Goal: Task Accomplishment & Management: Use online tool/utility

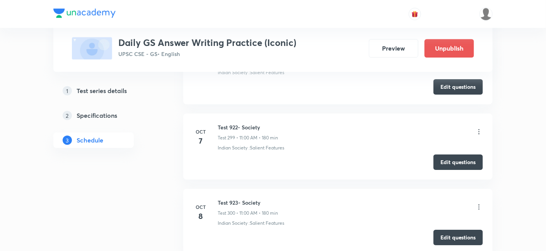
scroll to position [22872, 0]
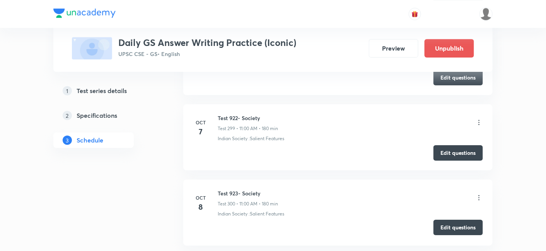
click at [449, 220] on button "Edit questions" at bounding box center [457, 227] width 49 height 15
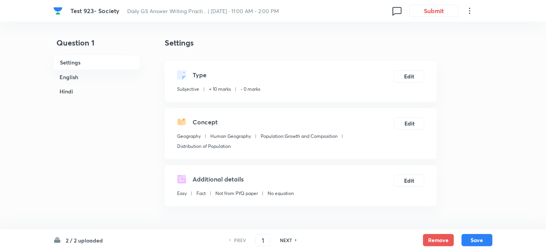
click at [82, 76] on h6 "English" at bounding box center [96, 77] width 87 height 14
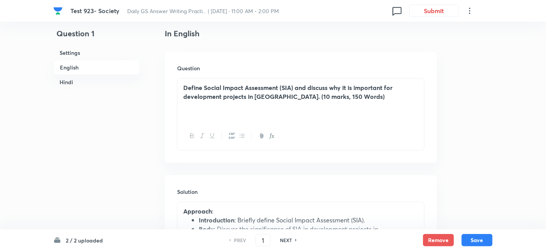
click at [78, 69] on h6 "English" at bounding box center [96, 67] width 87 height 15
click at [85, 84] on h6 "Hindi" at bounding box center [96, 82] width 87 height 14
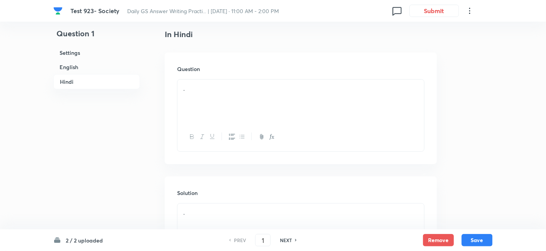
click at [221, 98] on div "." at bounding box center [300, 101] width 247 height 43
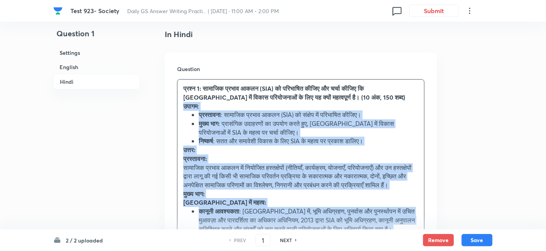
drag, startPoint x: 188, startPoint y: 107, endPoint x: 177, endPoint y: 107, distance: 10.8
click at [177, 107] on div "Question प्रश्न 1: सामाजिक प्रभाव आकलन (SIA) को परिभाषित कीजिए और चर्चा कीजिए क…" at bounding box center [301, 250] width 272 height 394
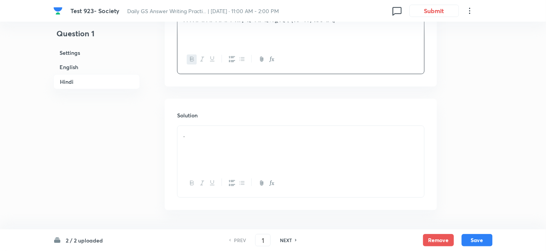
scroll to position [964, 0]
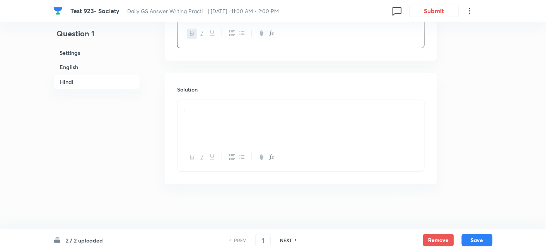
click at [246, 118] on div "." at bounding box center [300, 121] width 247 height 43
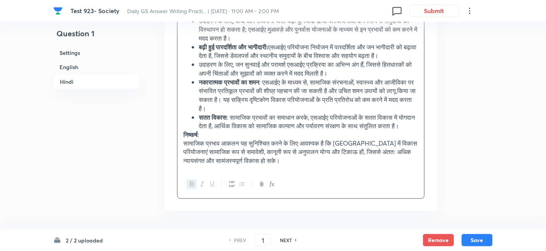
scroll to position [1282, 0]
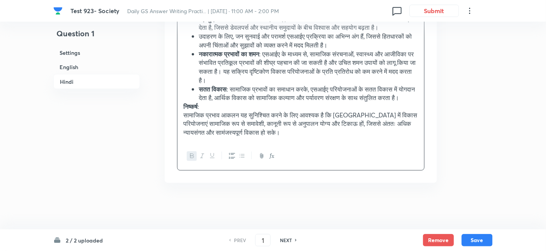
click at [188, 111] on strong "निष्कर्ष" at bounding box center [190, 106] width 14 height 8
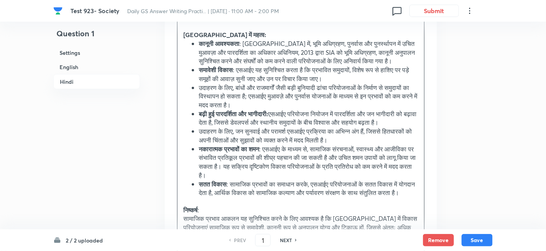
scroll to position [1110, 0]
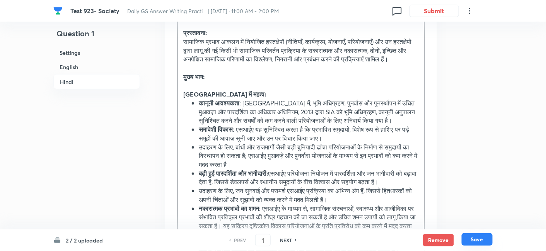
click at [480, 245] on button "Save" at bounding box center [477, 240] width 31 height 12
type input "2"
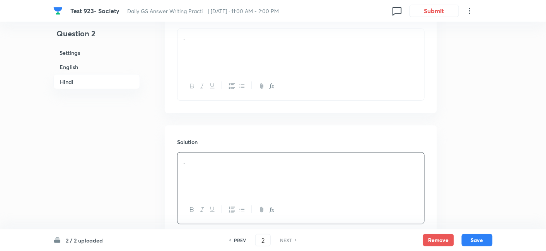
click at [83, 67] on h6 "English" at bounding box center [96, 67] width 87 height 14
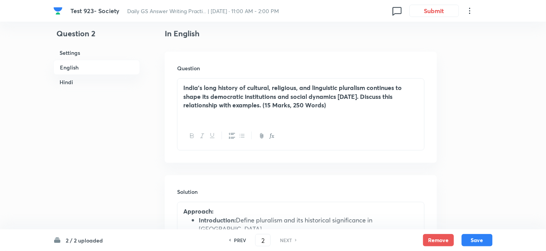
click at [55, 76] on h6 "Hindi" at bounding box center [96, 82] width 87 height 14
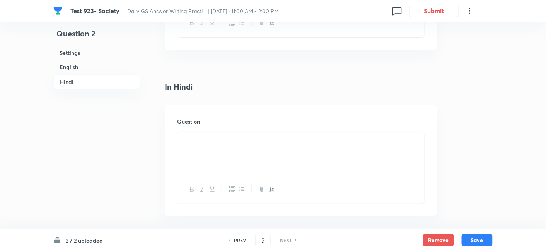
click at [268, 132] on div "." at bounding box center [300, 153] width 247 height 43
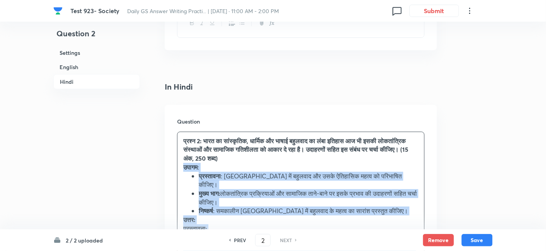
drag, startPoint x: 182, startPoint y: 117, endPoint x: 167, endPoint y: 114, distance: 14.6
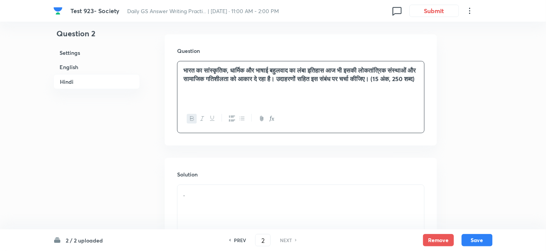
scroll to position [1052, 0]
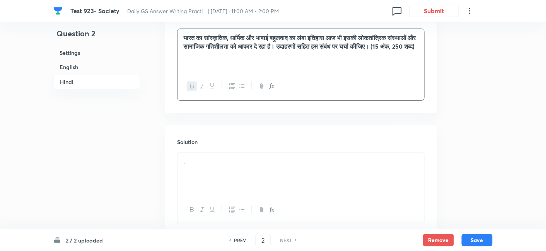
click at [226, 153] on div "." at bounding box center [300, 174] width 247 height 43
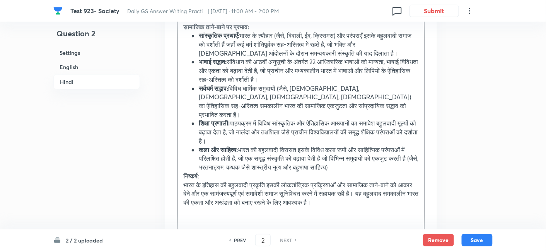
scroll to position [1466, 0]
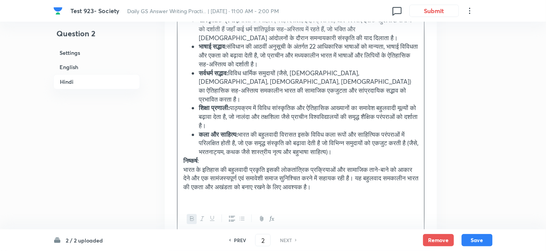
click at [184, 157] on strong "निष्कर्ष" at bounding box center [190, 161] width 14 height 8
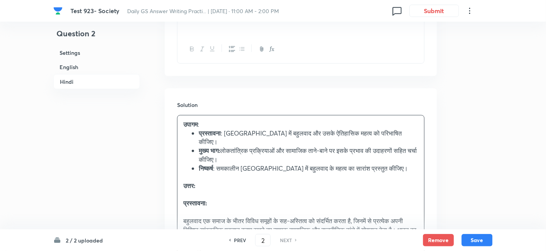
scroll to position [1079, 0]
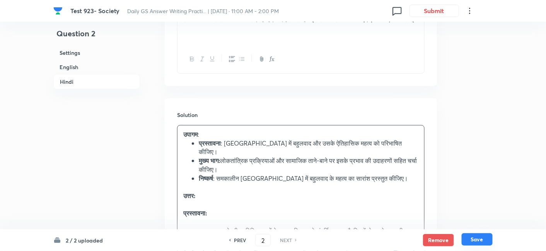
click at [481, 242] on button "Save" at bounding box center [477, 240] width 31 height 12
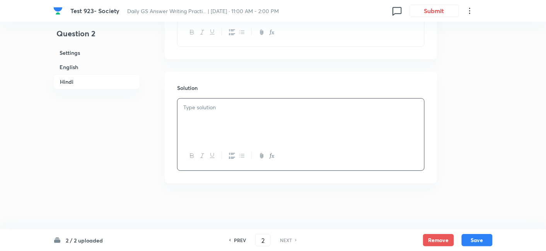
scroll to position [1052, 0]
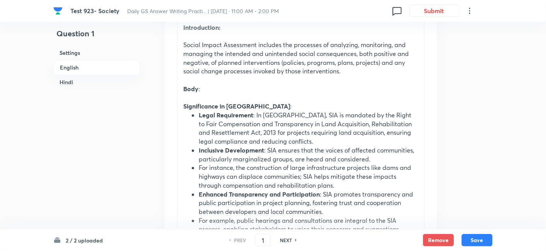
click at [84, 64] on h6 "English" at bounding box center [96, 67] width 87 height 15
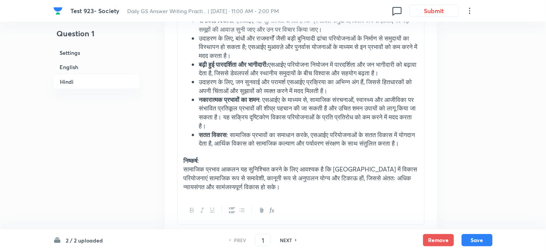
scroll to position [1299, 0]
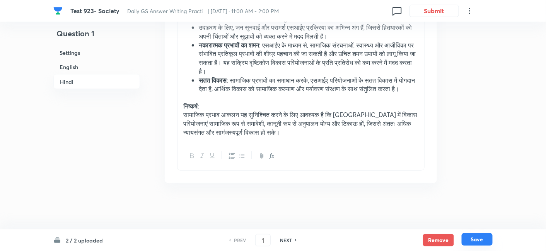
click at [483, 236] on button "Save" at bounding box center [477, 240] width 31 height 12
type input "2"
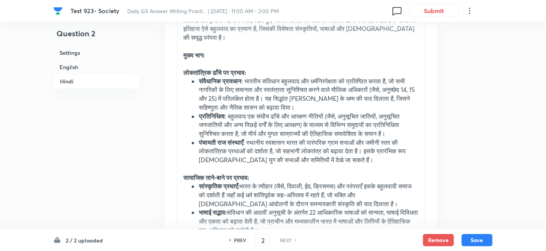
click at [102, 68] on h6 "English" at bounding box center [96, 67] width 87 height 14
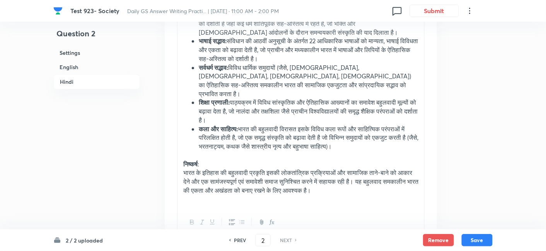
scroll to position [1474, 0]
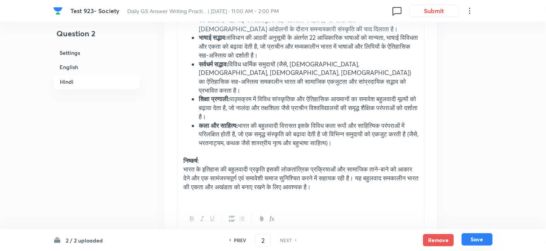
click at [489, 237] on button "Save" at bounding box center [477, 240] width 31 height 12
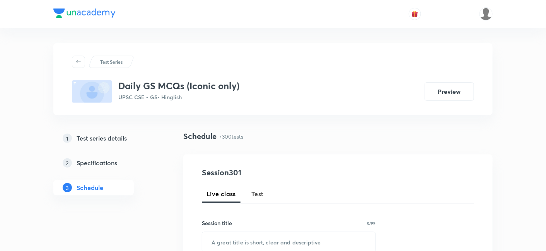
click at [254, 194] on span "Test" at bounding box center [257, 193] width 12 height 9
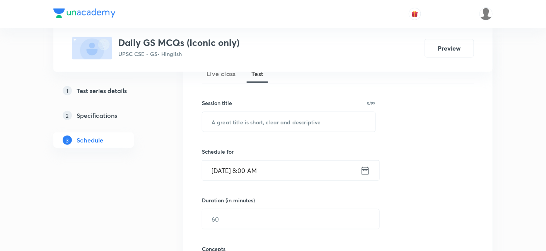
scroll to position [129, 0]
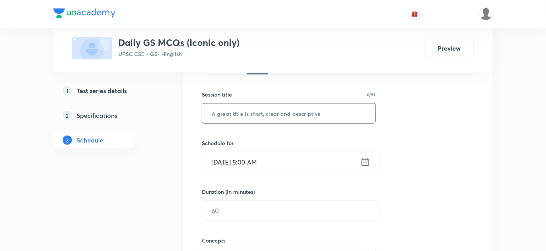
click at [270, 107] on input "text" at bounding box center [288, 114] width 173 height 20
paste input "Geography"
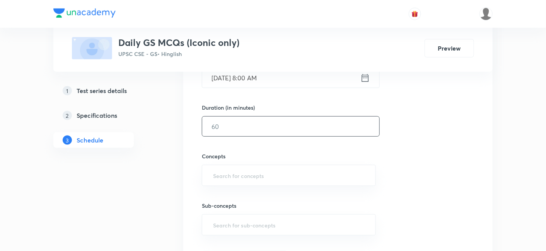
scroll to position [215, 0]
type input "Geography"
click at [290, 77] on input "Oct 8, 2025, 8:00 AM" at bounding box center [281, 77] width 158 height 20
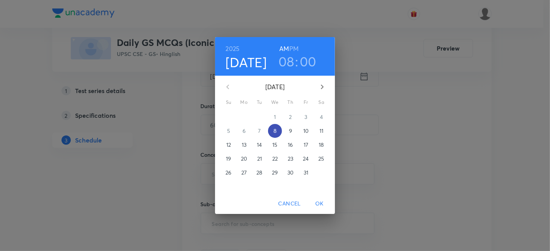
click at [278, 128] on span "8" at bounding box center [275, 131] width 14 height 8
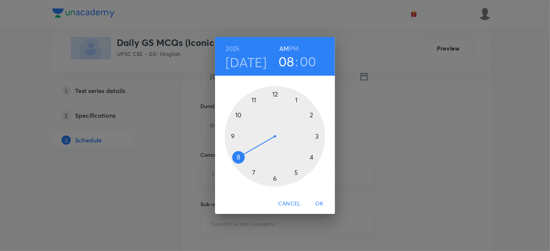
click at [297, 51] on h6 "PM" at bounding box center [293, 48] width 9 height 11
click at [295, 99] on div at bounding box center [275, 136] width 101 height 101
click at [275, 93] on div at bounding box center [275, 136] width 101 height 101
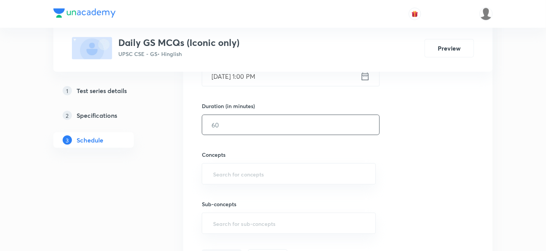
click at [271, 128] on input "text" at bounding box center [290, 125] width 177 height 20
type input "15"
click at [420, 154] on div "Session 301 Live class Test Session title 9/99 Geography ​ Schedule for Oct 8, …" at bounding box center [338, 108] width 272 height 313
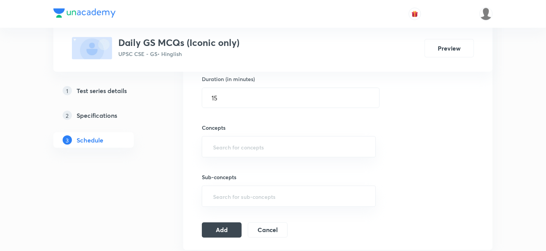
scroll to position [258, 0]
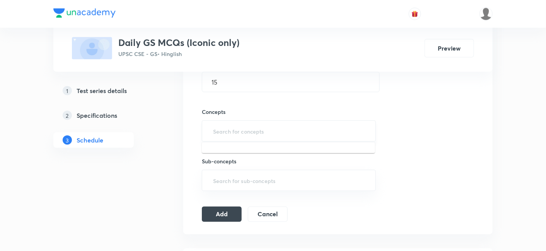
click at [270, 128] on input "text" at bounding box center [289, 131] width 155 height 14
type input "c"
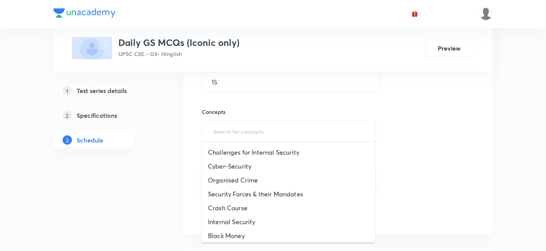
type input "a"
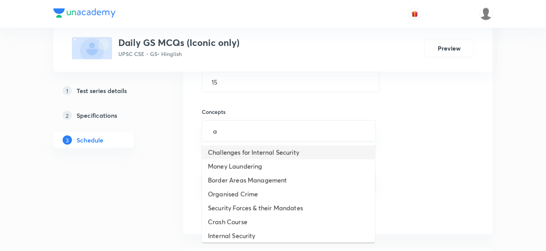
click at [264, 150] on li "Challenges for Internal Security" at bounding box center [288, 153] width 173 height 14
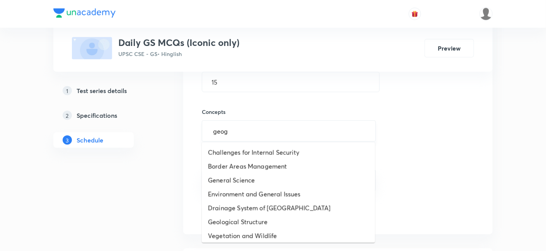
type input "geogr"
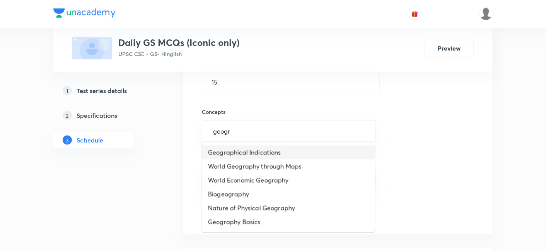
click at [284, 154] on li "Geographical Indications" at bounding box center [288, 153] width 173 height 14
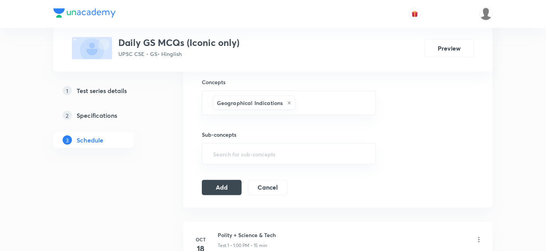
scroll to position [387, 0]
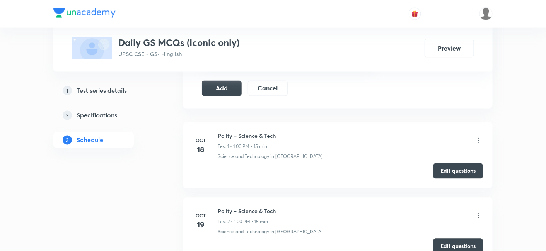
click at [476, 138] on icon at bounding box center [479, 141] width 8 height 8
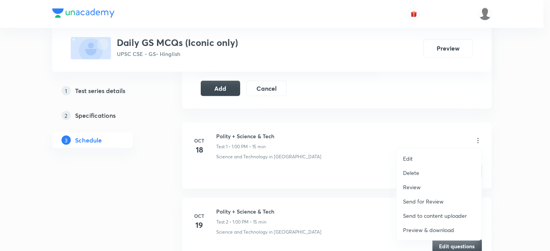
click at [417, 175] on p "Delete" at bounding box center [411, 173] width 16 height 8
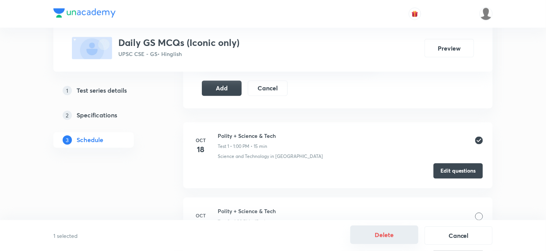
click at [396, 213] on button "Delete" at bounding box center [384, 235] width 68 height 19
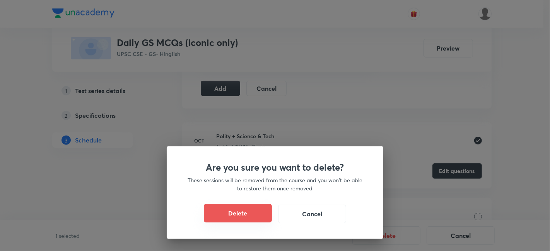
click at [268, 208] on button "Delete" at bounding box center [238, 213] width 68 height 19
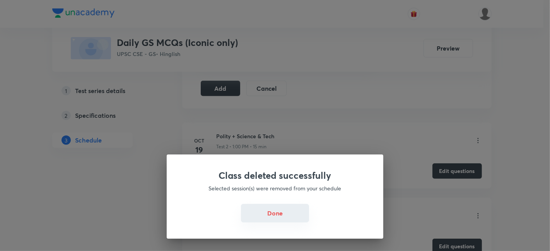
click at [267, 213] on button "Done" at bounding box center [275, 213] width 68 height 19
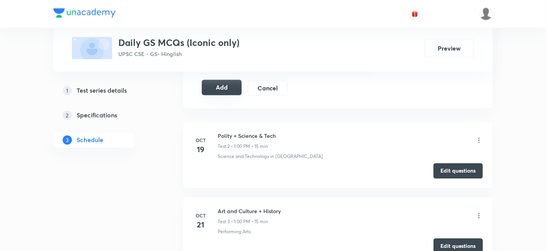
click at [218, 91] on button "Add" at bounding box center [222, 87] width 40 height 15
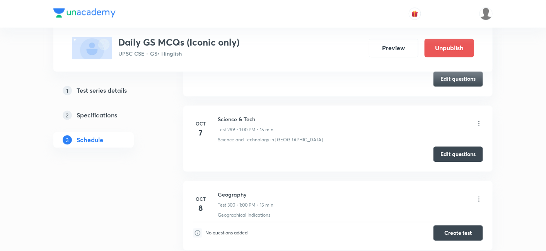
scroll to position [22571, 0]
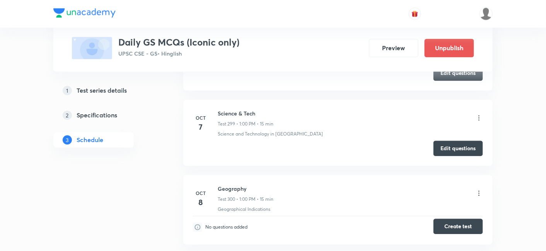
click at [459, 213] on button "Create test" at bounding box center [457, 226] width 49 height 15
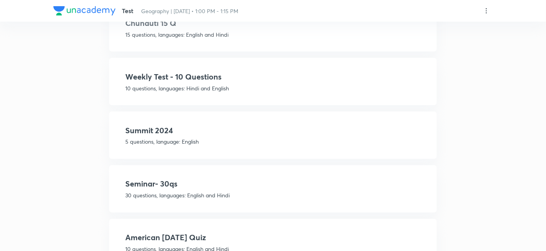
click at [239, 76] on h4 "Weekly Test - 10 Questions" at bounding box center [272, 77] width 295 height 12
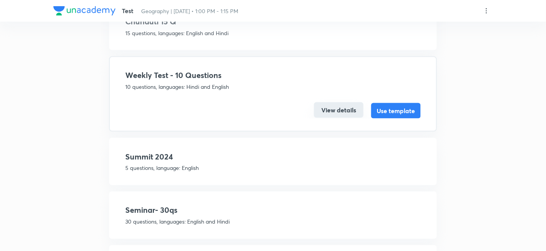
scroll to position [290, 0]
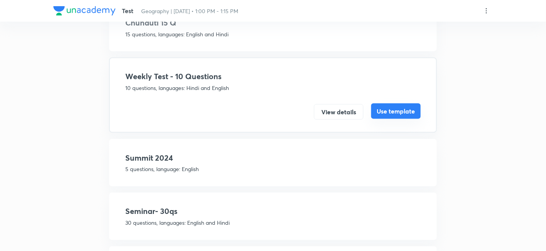
click at [395, 111] on button "Use template" at bounding box center [395, 111] width 49 height 15
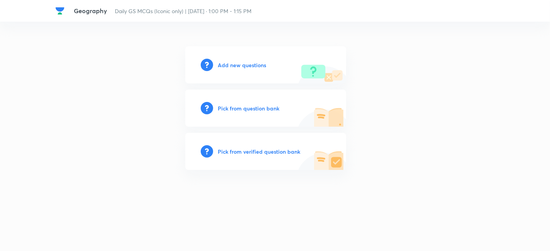
click at [263, 62] on h6 "Add new questions" at bounding box center [242, 65] width 48 height 8
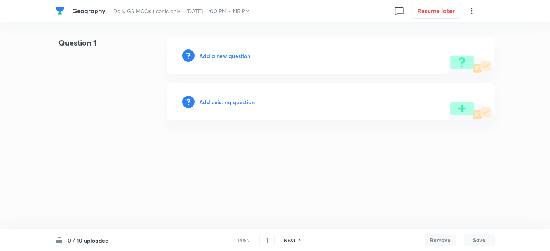
click at [235, 53] on h6 "Add a new question" at bounding box center [224, 56] width 51 height 8
click at [235, 53] on h6 "Choose a question type" at bounding box center [229, 56] width 60 height 8
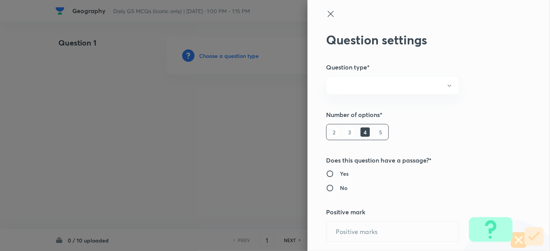
radio input "true"
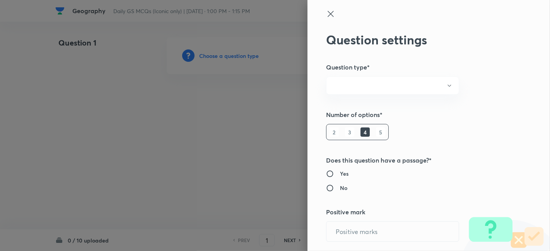
radio input "true"
type input "1"
type input "0"
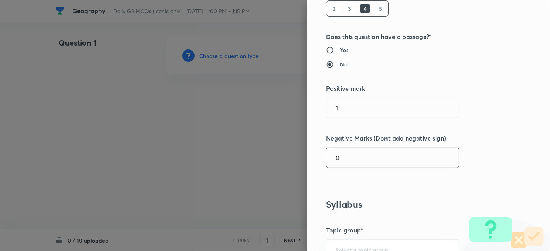
scroll to position [129, 0]
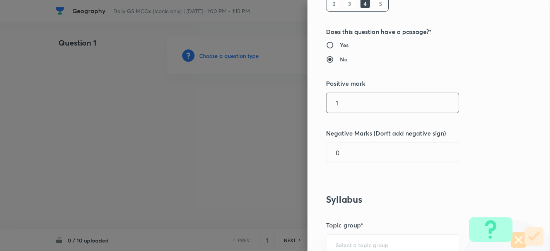
drag, startPoint x: 356, startPoint y: 104, endPoint x: 276, endPoint y: 92, distance: 80.5
click at [276, 92] on div "Question settings Question type* Single choice correct Number of options* 2 3 4…" at bounding box center [275, 125] width 550 height 251
type input "2"
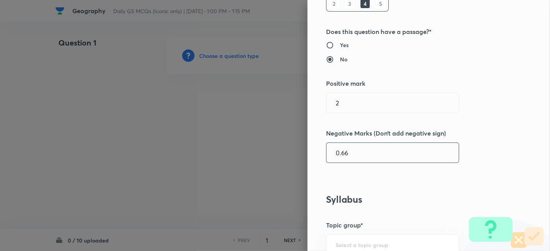
type input "0.66"
click at [485, 172] on div "Question settings Question type* Single choice correct Number of options* 2 3 4…" at bounding box center [428, 125] width 242 height 251
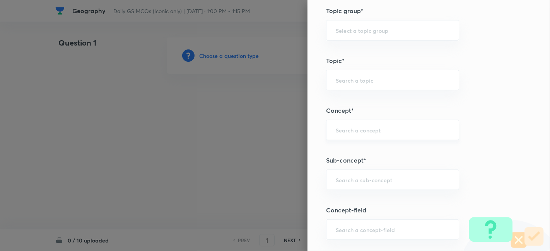
scroll to position [387, 0]
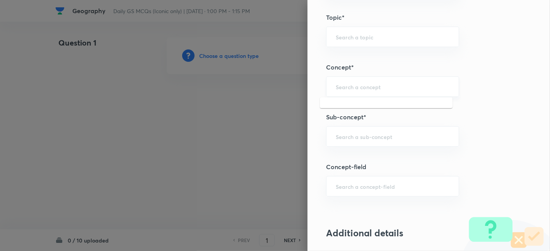
click at [380, 81] on div "​" at bounding box center [392, 87] width 133 height 20
type input "a"
click at [374, 135] on input "text" at bounding box center [393, 136] width 114 height 7
type input "a"
click at [466, 124] on div "Question settings Question type* Single choice correct Number of options* 2 3 4…" at bounding box center [428, 125] width 242 height 251
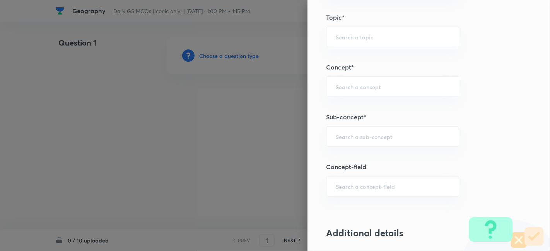
click at [423, 124] on div "Question settings Question type* Single choice correct Number of options* 2 3 4…" at bounding box center [428, 125] width 242 height 251
click at [401, 136] on input "text" at bounding box center [393, 136] width 114 height 7
type input "a"
click at [466, 134] on div "Question settings Question type* Single choice correct Number of options* 2 3 4…" at bounding box center [428, 125] width 242 height 251
click at [410, 133] on input "text" at bounding box center [393, 136] width 114 height 7
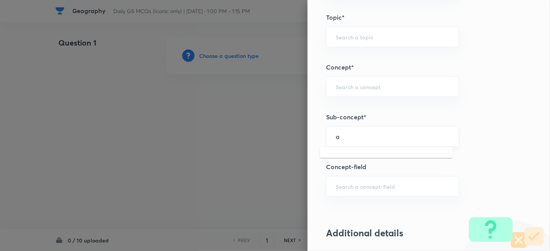
click at [394, 134] on input "a" at bounding box center [393, 136] width 114 height 7
type input "a"
click at [455, 134] on div "Question settings Question type* Single choice correct Number of options* 2 3 4…" at bounding box center [428, 125] width 242 height 251
click at [393, 141] on div "​" at bounding box center [392, 136] width 133 height 20
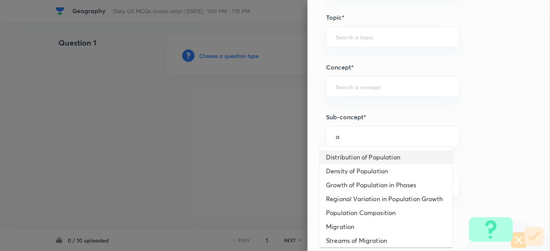
click at [391, 153] on li "Distribution of Population" at bounding box center [386, 157] width 133 height 14
type input "Distribution of Population"
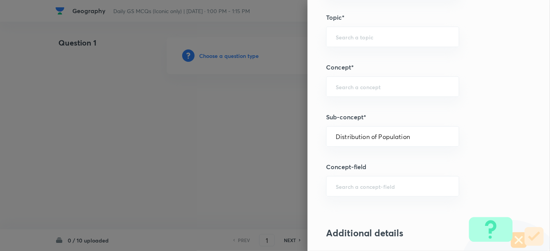
type input "Geography"
type input "Human Geography"
type input "Population:Growth and Composition"
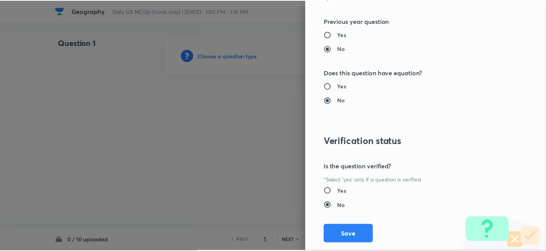
scroll to position [800, 0]
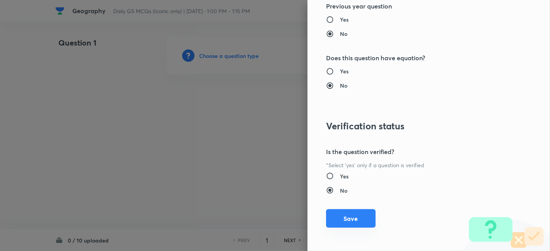
click at [342, 218] on button "Save" at bounding box center [350, 219] width 49 height 19
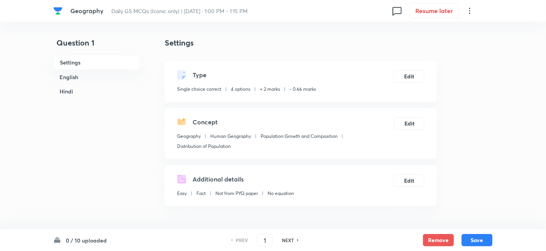
click at [74, 73] on h6 "English" at bounding box center [96, 77] width 87 height 14
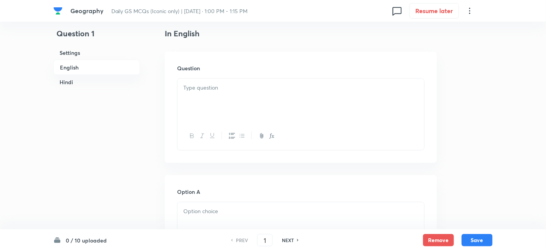
click at [84, 52] on h6 "Settings" at bounding box center [96, 53] width 87 height 14
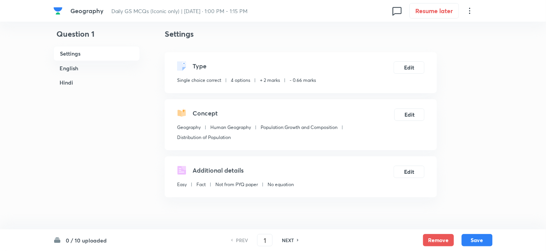
click at [79, 67] on h6 "English" at bounding box center [96, 68] width 87 height 14
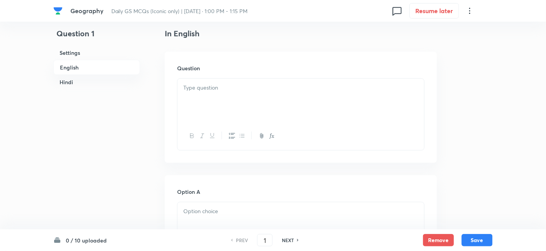
click at [229, 116] on div at bounding box center [300, 100] width 247 height 43
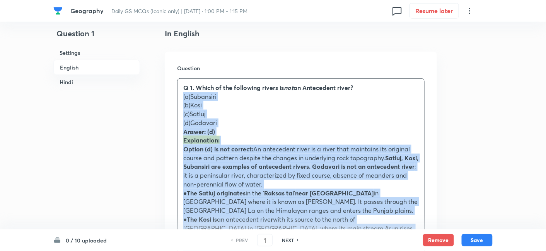
drag, startPoint x: 200, startPoint y: 118, endPoint x: 174, endPoint y: 94, distance: 35.6
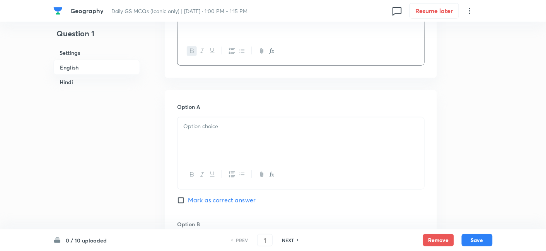
scroll to position [295, 0]
click at [227, 123] on p at bounding box center [300, 125] width 235 height 9
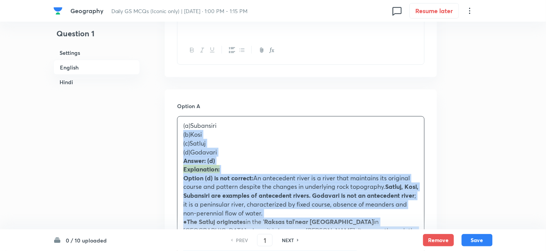
drag, startPoint x: 163, startPoint y: 150, endPoint x: 162, endPoint y: 135, distance: 14.7
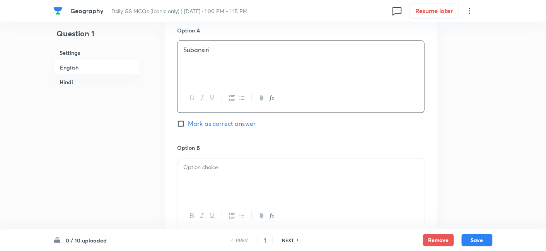
scroll to position [381, 0]
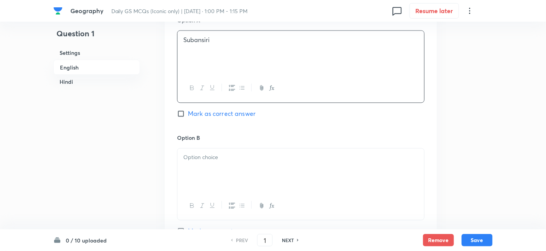
click at [211, 176] on div at bounding box center [300, 170] width 247 height 43
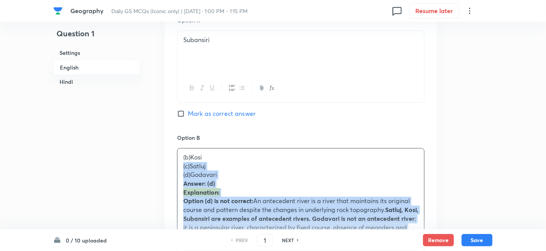
drag, startPoint x: 177, startPoint y: 171, endPoint x: 173, endPoint y: 166, distance: 6.0
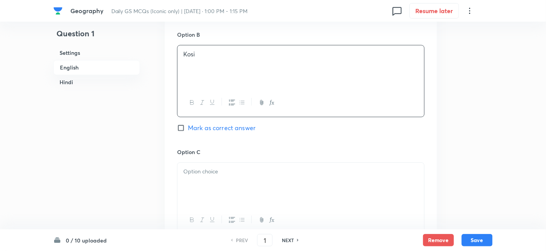
scroll to position [510, 0]
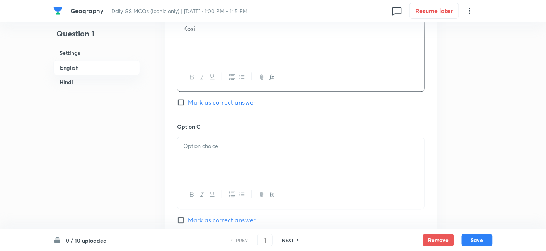
click at [216, 152] on div at bounding box center [300, 158] width 247 height 43
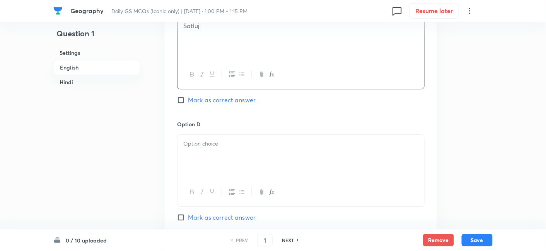
scroll to position [639, 0]
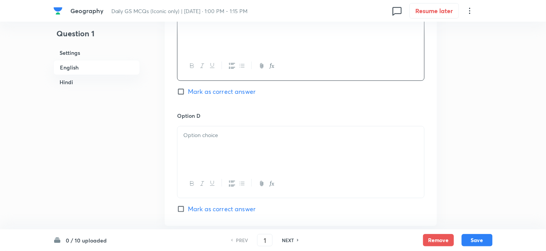
click at [220, 147] on div at bounding box center [300, 147] width 247 height 43
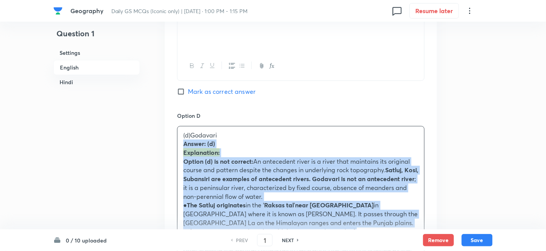
drag, startPoint x: 193, startPoint y: 147, endPoint x: 177, endPoint y: 146, distance: 16.3
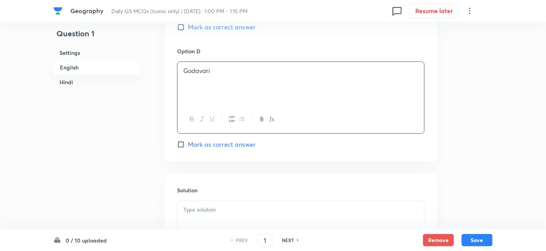
scroll to position [725, 0]
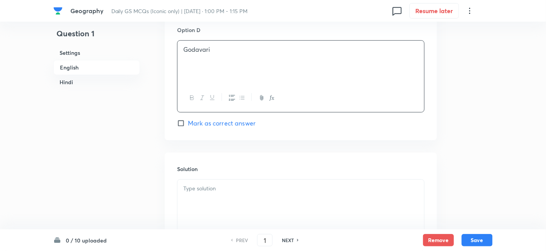
click at [223, 125] on span "Mark as correct answer" at bounding box center [222, 123] width 68 height 9
click at [188, 125] on input "Mark as correct answer" at bounding box center [182, 123] width 11 height 8
checkbox input "true"
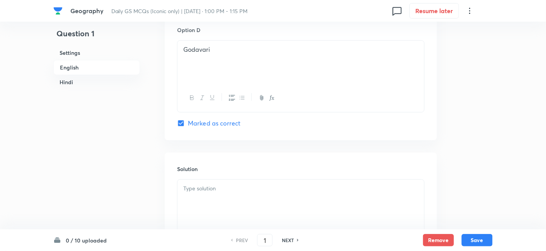
checkbox input "true"
click at [219, 168] on h6 "Solution" at bounding box center [300, 169] width 247 height 8
click at [221, 195] on div at bounding box center [300, 201] width 247 height 43
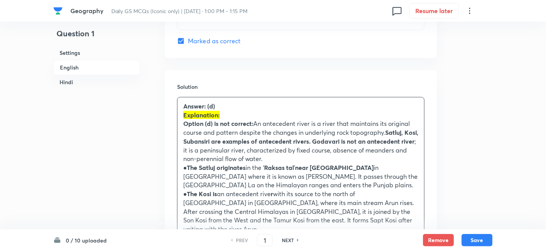
scroll to position [854, 0]
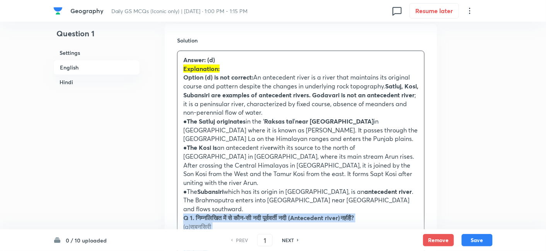
click at [183, 214] on strong "Q 1. निम्नलिखित में से कौन-सी नदी पूर्ववर्ती नदी" at bounding box center [234, 218] width 103 height 8
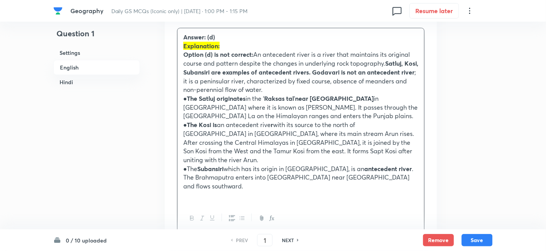
scroll to position [1026, 0]
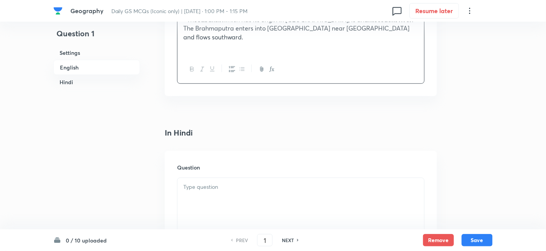
click at [234, 184] on div at bounding box center [300, 199] width 247 height 43
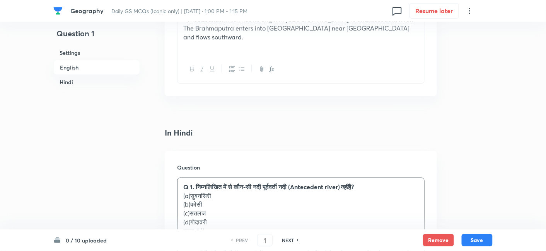
scroll to position [1069, 0]
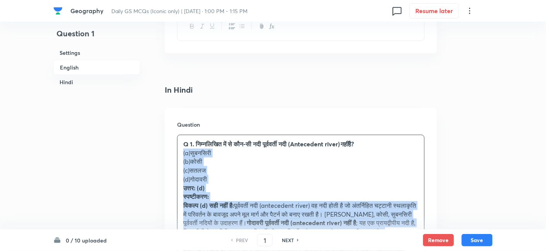
drag, startPoint x: 204, startPoint y: 156, endPoint x: 174, endPoint y: 135, distance: 36.5
click at [174, 135] on div "Question Q 1. निम्नलिखित में से कौन-सी नदी पूर्ववर्ती नदी (Antecedent river) नह…" at bounding box center [301, 239] width 272 height 262
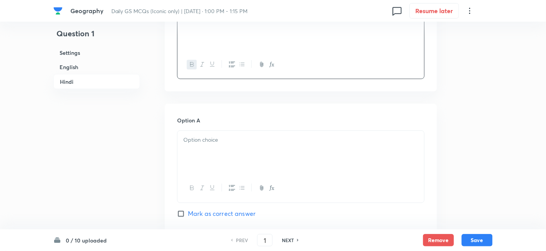
scroll to position [1198, 0]
click at [208, 132] on div at bounding box center [300, 151] width 247 height 43
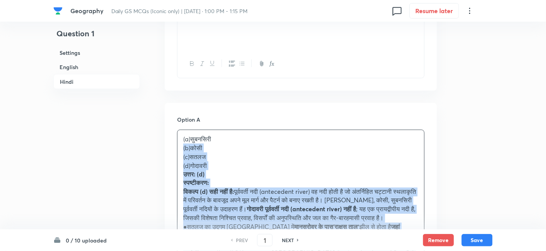
drag, startPoint x: 187, startPoint y: 133, endPoint x: 177, endPoint y: 130, distance: 10.4
click at [177, 130] on div "(a)सुबनसिरी (b)कोसी (c)सतलज (d)गोदावरी उत्तर: (d) स्पष्टीकरण: विकल्प (d) सही नह…" at bounding box center [300, 237] width 247 height 214
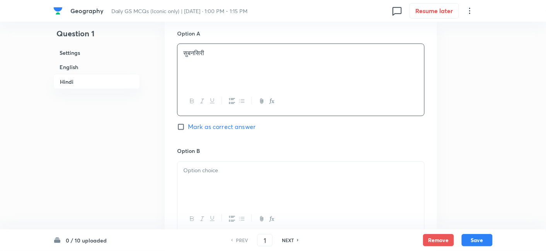
scroll to position [1327, 0]
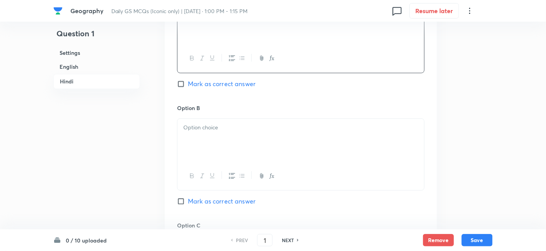
click at [206, 132] on div at bounding box center [300, 140] width 247 height 43
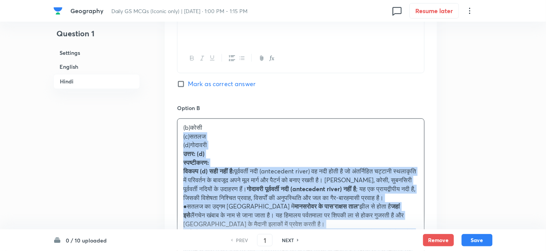
drag, startPoint x: 182, startPoint y: 118, endPoint x: 173, endPoint y: 118, distance: 8.5
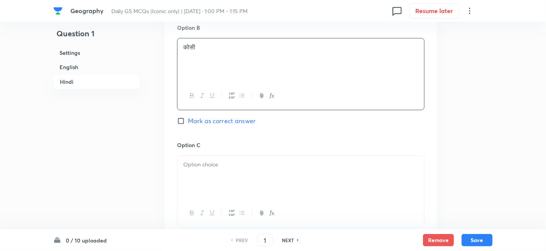
scroll to position [1413, 0]
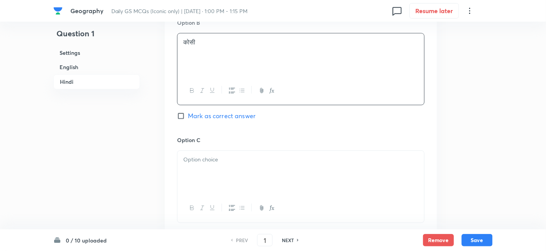
click at [213, 151] on div at bounding box center [300, 172] width 247 height 43
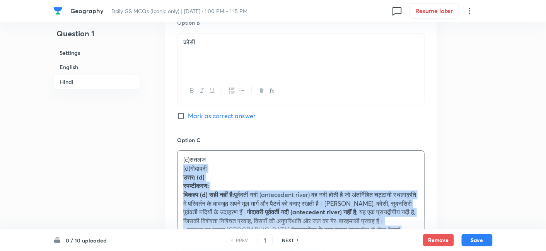
drag, startPoint x: 176, startPoint y: 150, endPoint x: 172, endPoint y: 149, distance: 4.4
click at [173, 150] on div "Option A सुबनसिरी Mark as correct answer Option B कोसी Mark as correct answer O…" at bounding box center [301, 190] width 272 height 604
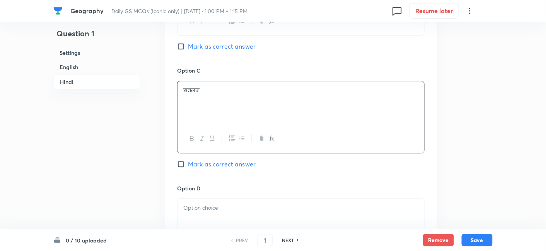
scroll to position [1498, 0]
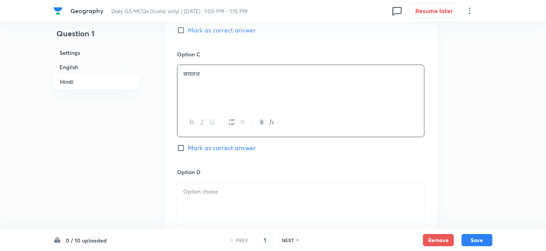
click at [227, 188] on p at bounding box center [300, 192] width 235 height 9
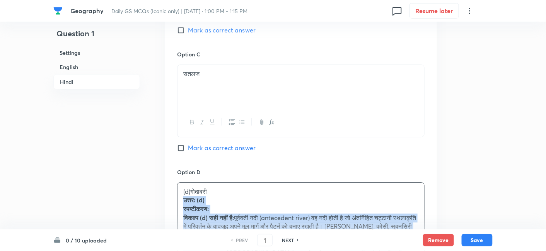
click at [173, 184] on div "Option A सुबनसिरी Mark as correct answer Option B कोसी Mark as correct answer O…" at bounding box center [301, 99] width 272 height 595
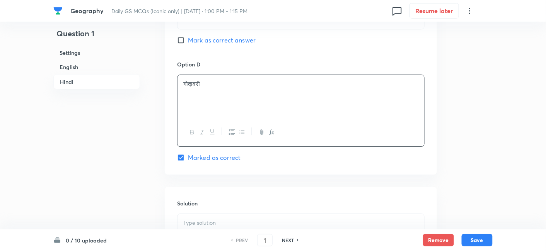
scroll to position [1670, 0]
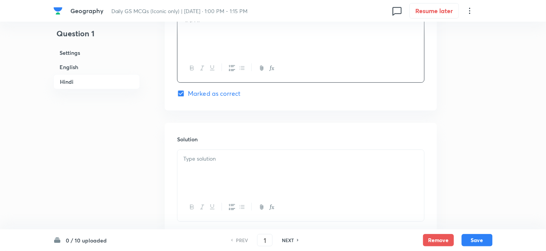
click at [217, 156] on div at bounding box center [300, 171] width 247 height 43
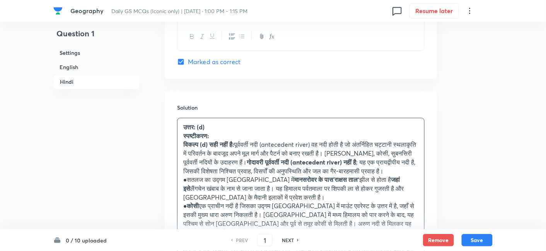
scroll to position [1756, 0]
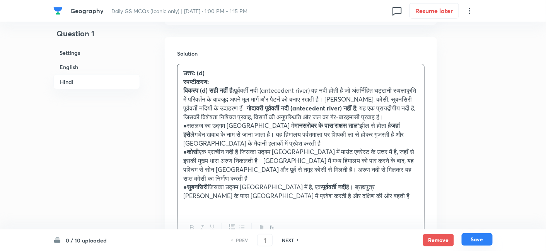
click at [468, 237] on button "Save" at bounding box center [477, 240] width 31 height 12
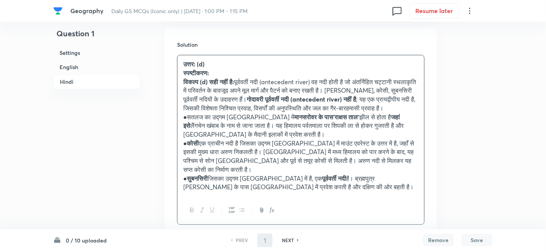
type input "2"
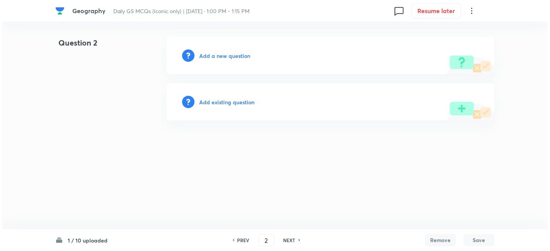
scroll to position [0, 0]
click at [241, 56] on h6 "Add a new question" at bounding box center [224, 56] width 51 height 8
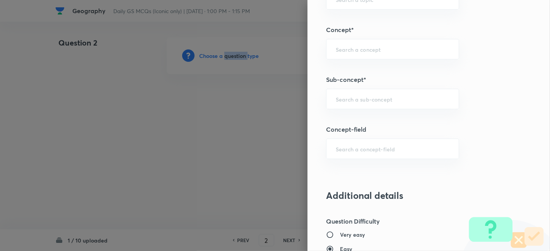
scroll to position [473, 0]
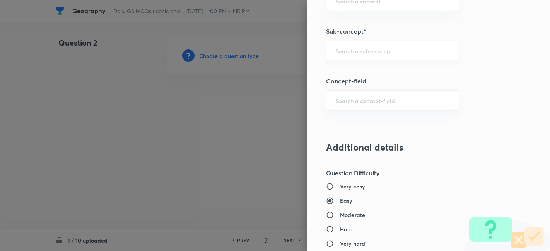
click at [396, 48] on input "text" at bounding box center [393, 50] width 114 height 7
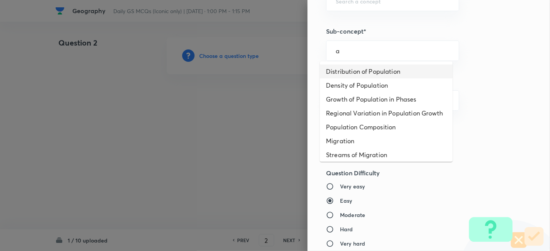
click at [376, 72] on li "Distribution of Population" at bounding box center [386, 72] width 133 height 14
type input "Distribution of Population"
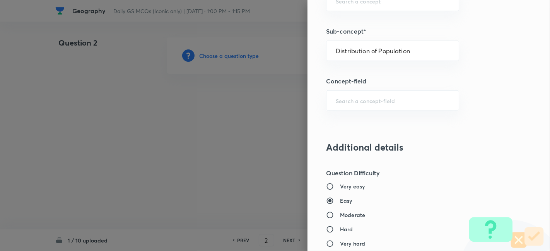
type input "Geography"
type input "Human Geography"
type input "Population:Growth and Composition"
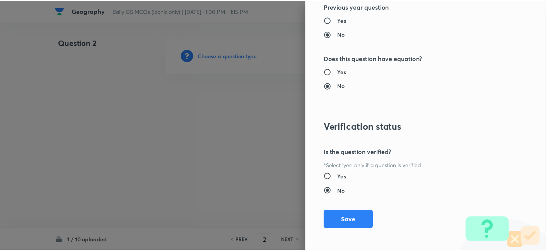
scroll to position [800, 0]
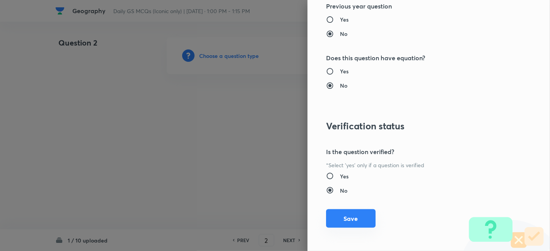
click at [351, 210] on button "Save" at bounding box center [350, 219] width 49 height 19
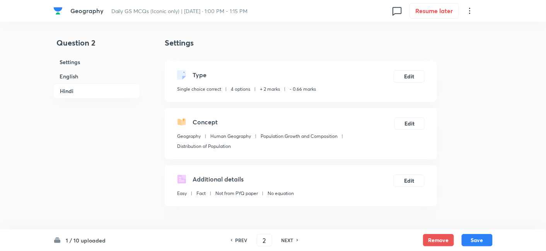
click at [70, 70] on h6 "English" at bounding box center [96, 76] width 87 height 14
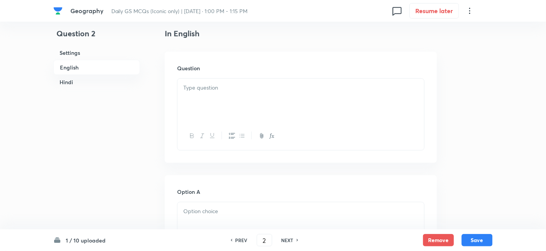
click at [288, 99] on div at bounding box center [300, 100] width 247 height 43
click at [237, 95] on div at bounding box center [300, 100] width 247 height 43
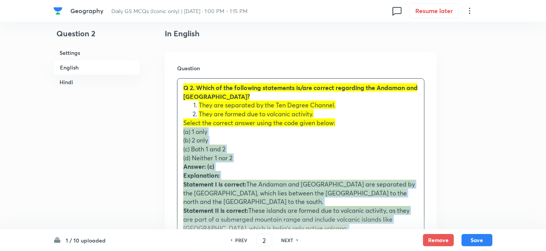
drag, startPoint x: 204, startPoint y: 130, endPoint x: 164, endPoint y: 131, distance: 40.2
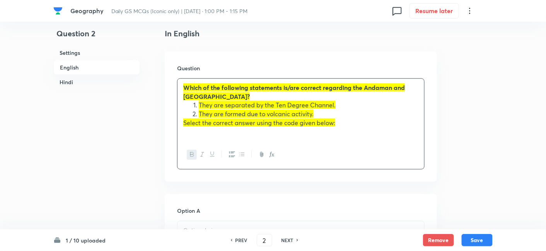
scroll to position [295, 0]
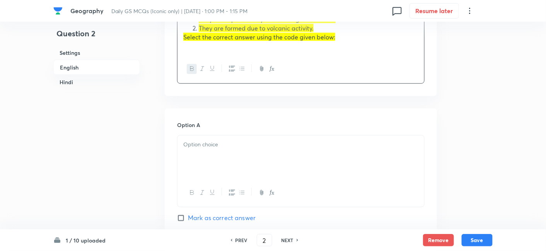
click at [235, 164] on div at bounding box center [300, 157] width 247 height 43
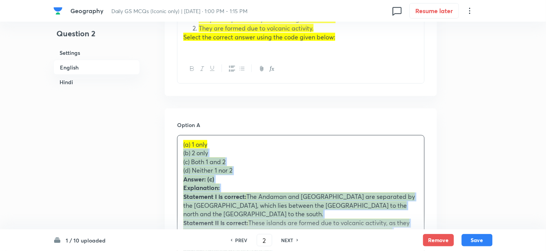
drag, startPoint x: 181, startPoint y: 154, endPoint x: 175, endPoint y: 154, distance: 5.8
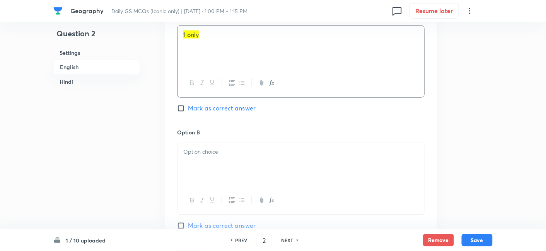
scroll to position [424, 0]
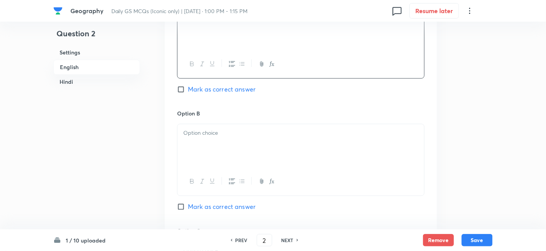
click at [222, 147] on div at bounding box center [300, 146] width 247 height 43
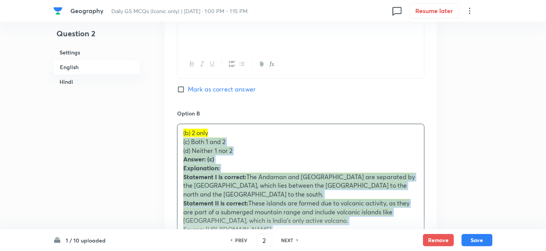
drag, startPoint x: 198, startPoint y: 145, endPoint x: 169, endPoint y: 143, distance: 28.7
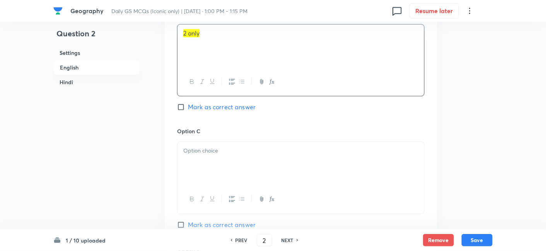
scroll to position [553, 0]
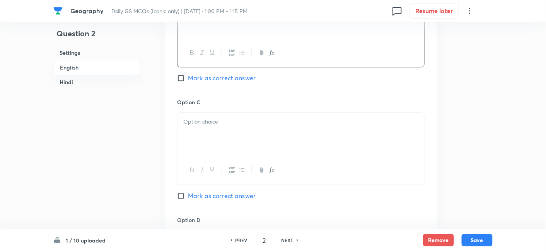
click at [217, 138] on div at bounding box center [300, 134] width 247 height 43
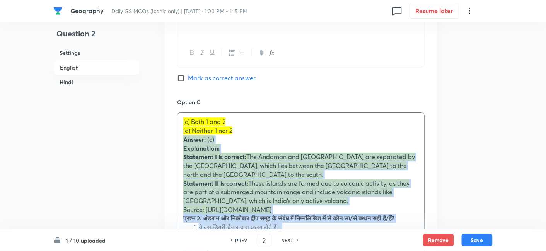
drag, startPoint x: 177, startPoint y: 136, endPoint x: 170, endPoint y: 135, distance: 6.6
click at [170, 135] on div "Option A 1 only Mark as correct answer Option B 2 only Mark as correct answer O…" at bounding box center [301, 192] width 272 height 683
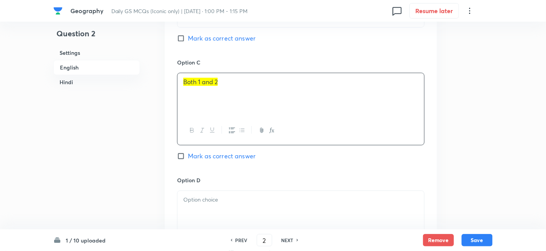
scroll to position [682, 0]
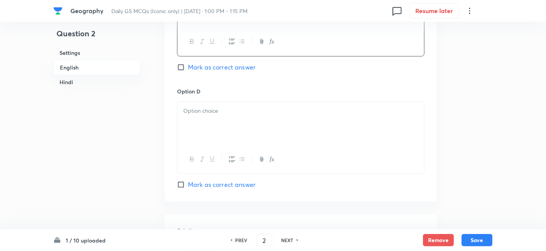
click at [229, 70] on span "Mark as correct answer" at bounding box center [222, 67] width 68 height 9
click at [188, 70] on input "Mark as correct answer" at bounding box center [182, 67] width 11 height 8
checkbox input "true"
click at [212, 118] on div at bounding box center [300, 123] width 247 height 43
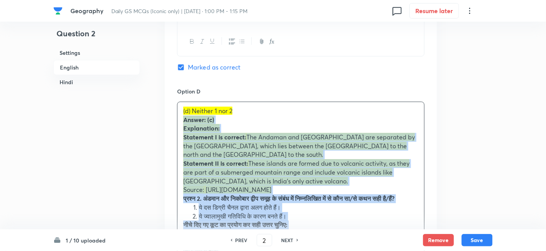
drag, startPoint x: 178, startPoint y: 122, endPoint x: 171, endPoint y: 119, distance: 7.0
click at [171, 119] on div "Option A 1 only Mark as correct answer Option B 2 only Mark as correct answer O…" at bounding box center [301, 59] width 272 height 674
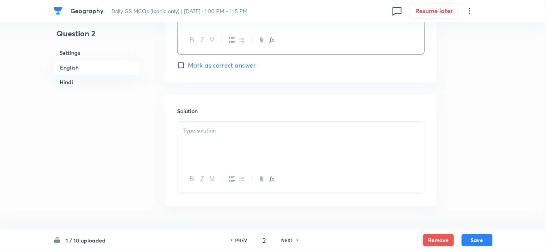
scroll to position [811, 0]
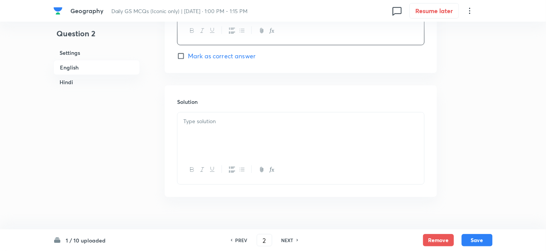
click at [223, 136] on div at bounding box center [300, 134] width 247 height 43
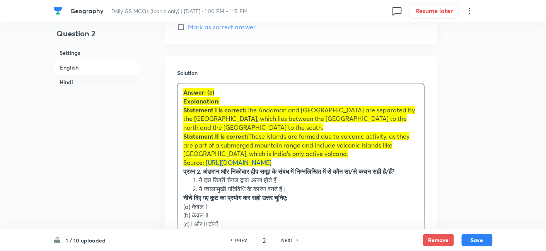
scroll to position [854, 0]
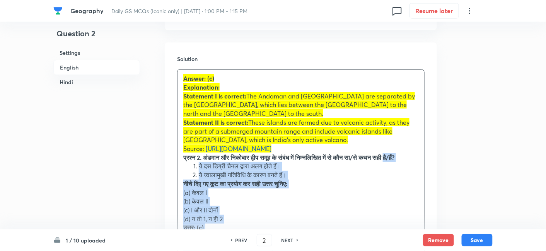
drag, startPoint x: 182, startPoint y: 162, endPoint x: 177, endPoint y: 161, distance: 4.3
click at [177, 161] on div "Answer: (c) Explanation: Statement I is correct: [GEOGRAPHIC_DATA] are separate…" at bounding box center [300, 184] width 247 height 229
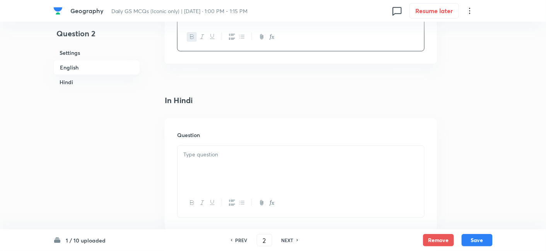
scroll to position [1026, 0]
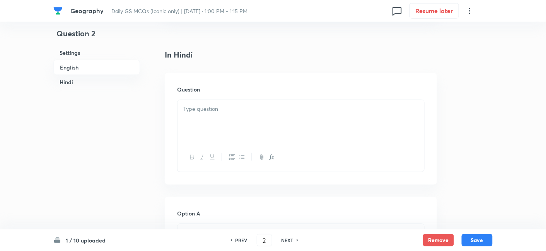
click at [218, 117] on div at bounding box center [300, 121] width 247 height 43
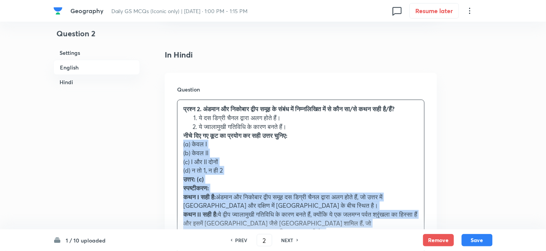
drag, startPoint x: 188, startPoint y: 157, endPoint x: 163, endPoint y: 152, distance: 25.0
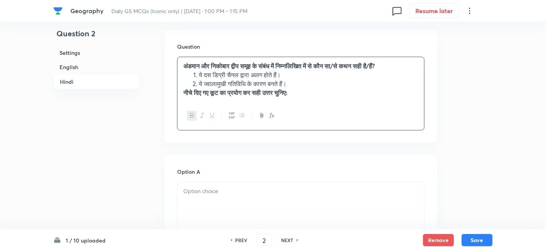
click at [104, 65] on h6 "English" at bounding box center [96, 67] width 87 height 14
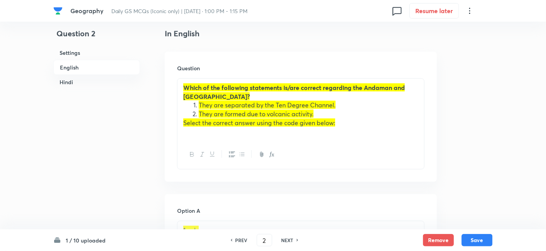
click at [82, 82] on h6 "Hindi" at bounding box center [96, 82] width 87 height 14
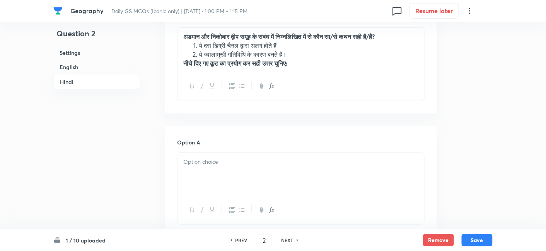
scroll to position [1132, 0]
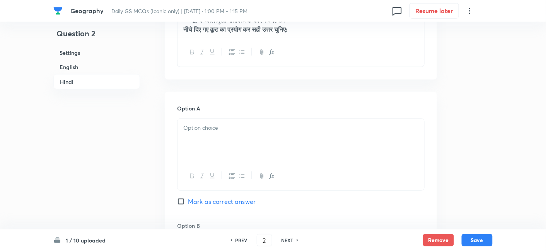
click at [220, 143] on div at bounding box center [300, 140] width 247 height 43
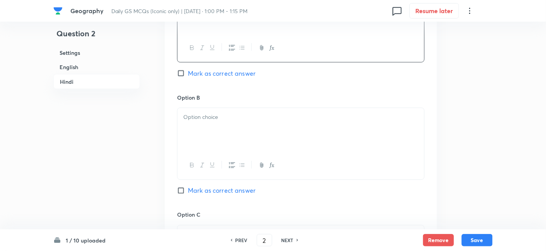
scroll to position [1261, 0]
click at [217, 132] on div at bounding box center [300, 129] width 247 height 43
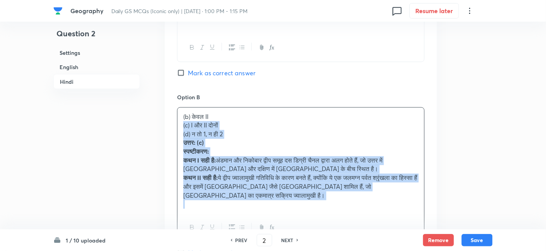
drag, startPoint x: 181, startPoint y: 125, endPoint x: 162, endPoint y: 121, distance: 19.9
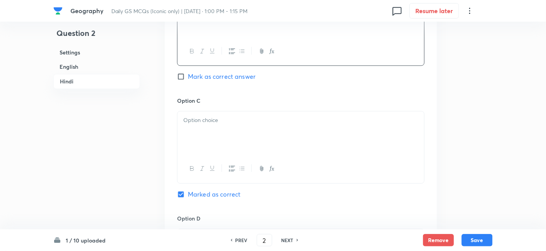
scroll to position [1390, 0]
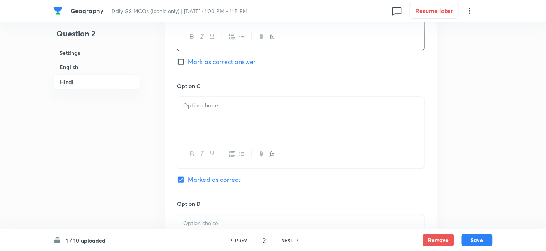
click at [214, 121] on div at bounding box center [300, 118] width 247 height 43
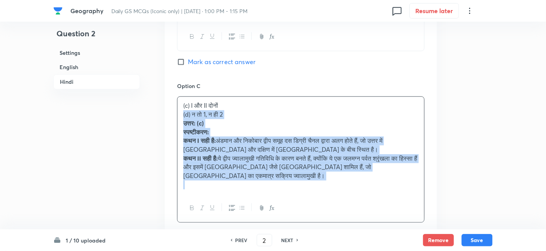
click at [172, 111] on div "Option A केवल I Mark as correct answer Option B केवल II Mark as correct answer …" at bounding box center [301, 102] width 272 height 534
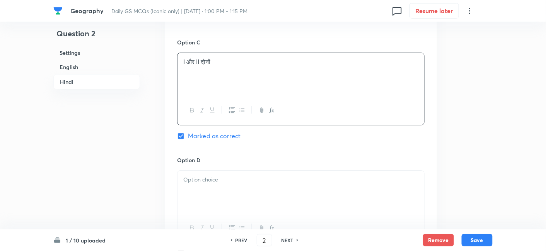
scroll to position [1519, 0]
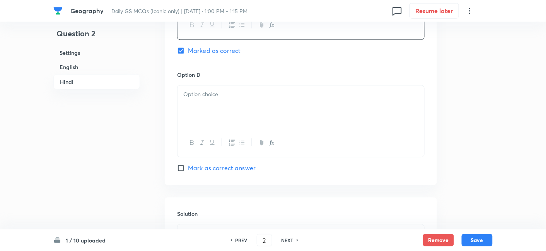
click at [218, 109] on div at bounding box center [300, 106] width 247 height 43
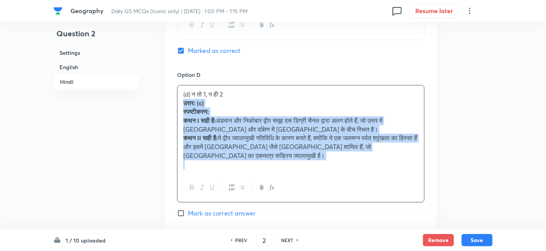
drag, startPoint x: 195, startPoint y: 107, endPoint x: 183, endPoint y: 102, distance: 12.6
click at [183, 102] on div "(d) न तो 1, न ही 2 उत्तर: (c) स्पष्टीकरण: कथन I सही है: अंडमान और निकोबार द्वीप…" at bounding box center [300, 129] width 247 height 88
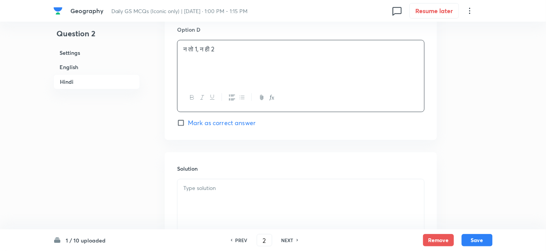
scroll to position [1643, 0]
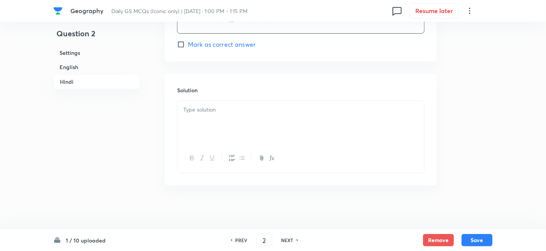
click at [222, 124] on div at bounding box center [300, 122] width 247 height 43
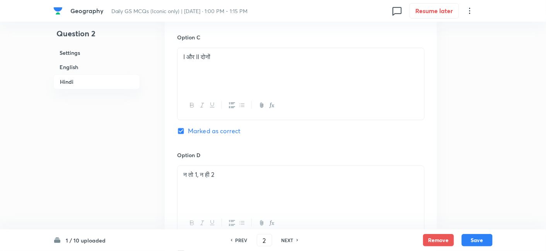
scroll to position [1428, 0]
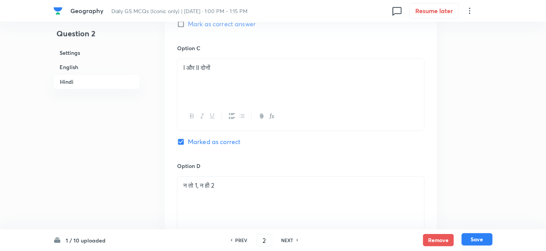
click at [471, 236] on button "Save" at bounding box center [477, 240] width 31 height 12
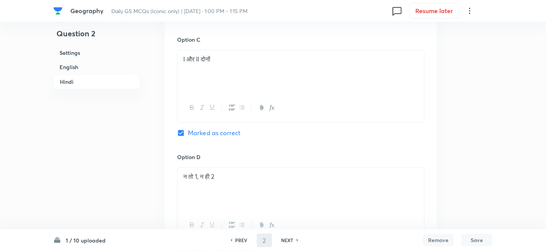
scroll to position [1616, 0]
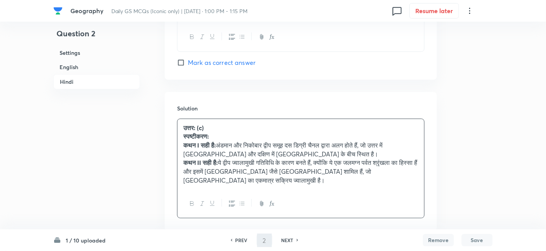
type input "3"
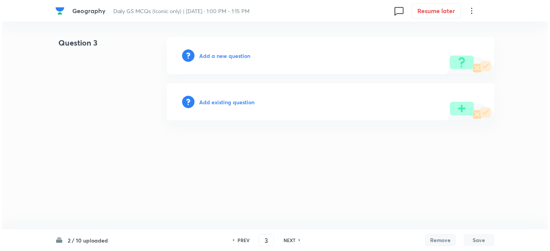
scroll to position [0, 0]
